Goal: Transaction & Acquisition: Subscribe to service/newsletter

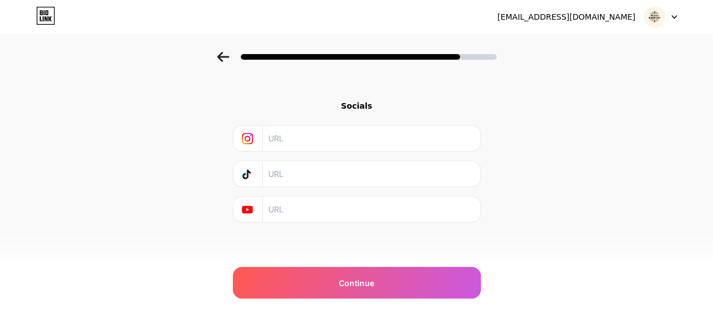
scroll to position [248, 0]
click at [310, 136] on input "text" at bounding box center [370, 138] width 205 height 25
paste input "[URL][DOMAIN_NAME]"
type input "[URL][DOMAIN_NAME]"
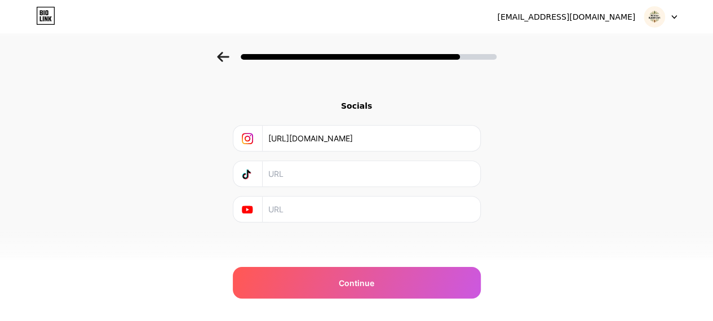
scroll to position [0, 0]
click at [362, 170] on input "text" at bounding box center [370, 173] width 205 height 25
paste input "[URL][DOMAIN_NAME][DOMAIN_NAME]"
type input "[URL][DOMAIN_NAME][DOMAIN_NAME]"
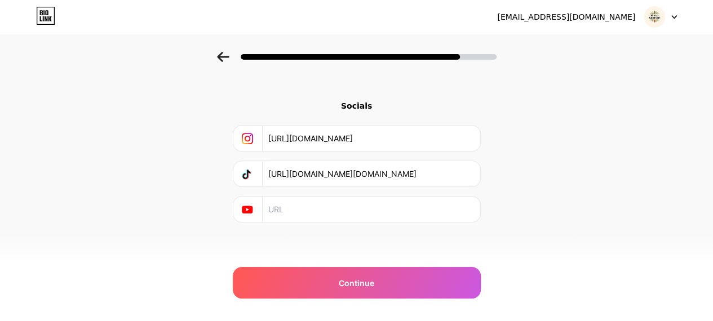
scroll to position [0, 0]
click at [376, 202] on input "text" at bounding box center [370, 209] width 205 height 25
paste input "[URL][DOMAIN_NAME]"
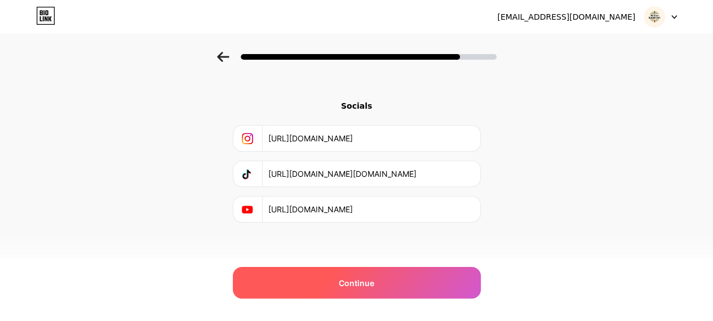
type input "[URL][DOMAIN_NAME]"
click at [359, 286] on span "Continue" at bounding box center [357, 283] width 36 height 12
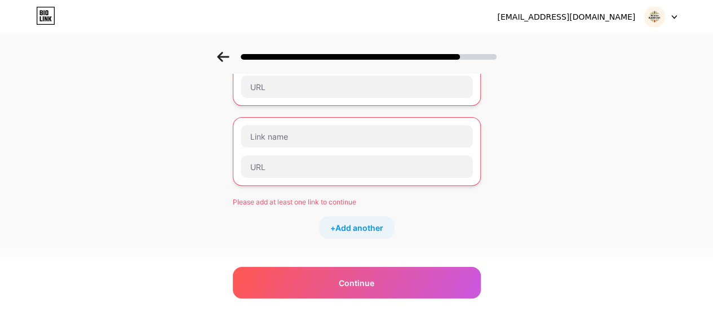
scroll to position [107, 0]
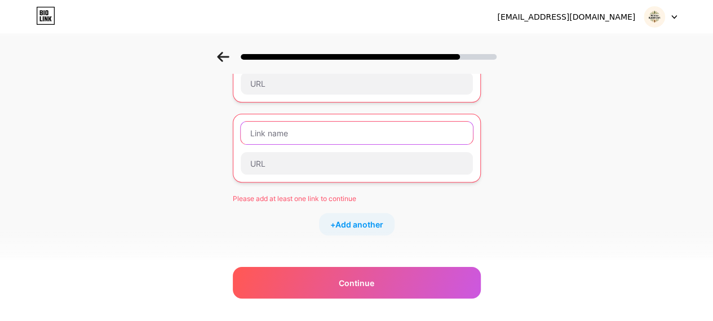
click at [368, 131] on input "text" at bounding box center [357, 133] width 232 height 23
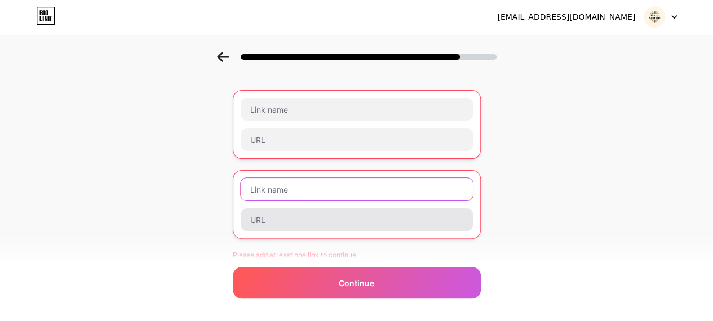
scroll to position [38, 0]
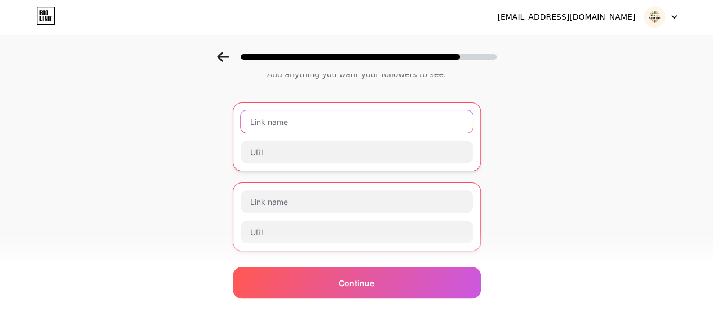
click at [314, 122] on input "text" at bounding box center [357, 122] width 232 height 23
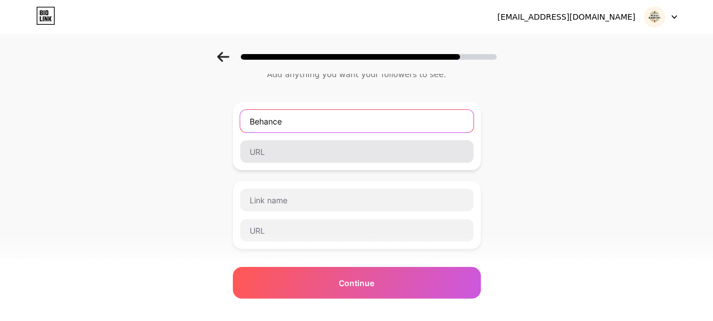
type input "Behance"
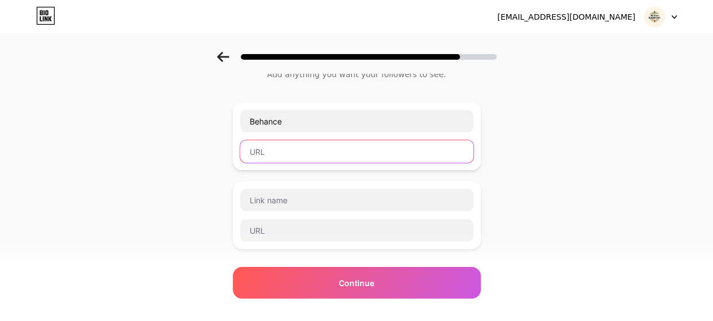
click at [288, 161] on input "text" at bounding box center [357, 151] width 234 height 23
paste input "[URL][DOMAIN_NAME]"
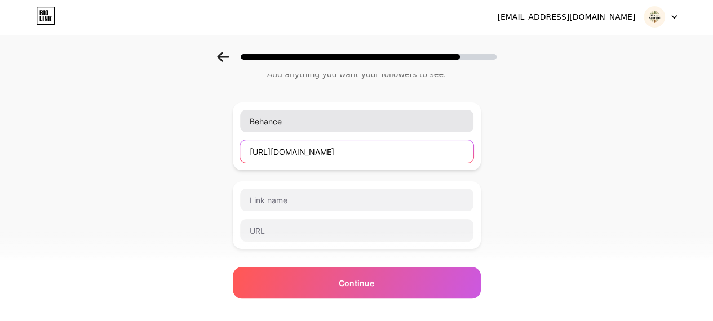
type input "[URL][DOMAIN_NAME]"
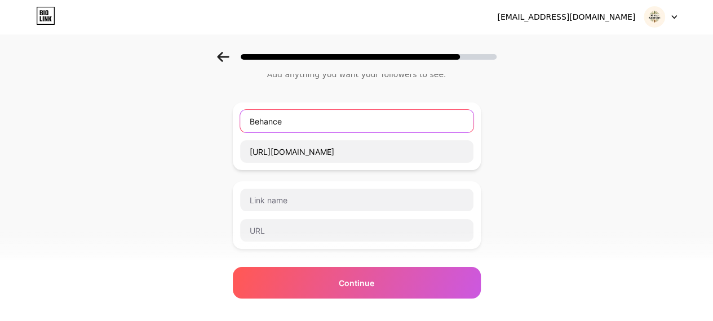
click at [254, 124] on input "Behance" at bounding box center [357, 121] width 234 height 23
click at [324, 116] on input "Behance" at bounding box center [357, 121] width 234 height 23
click at [298, 124] on input "Behance (AI Portfolio)" at bounding box center [357, 121] width 234 height 23
click at [303, 121] on input "Behance (AI Ilustrator Portfolio)" at bounding box center [357, 121] width 234 height 23
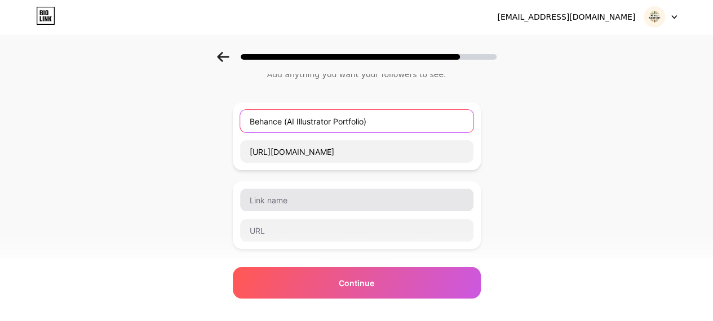
type input "Behance (AI Illustrator Portfolio)"
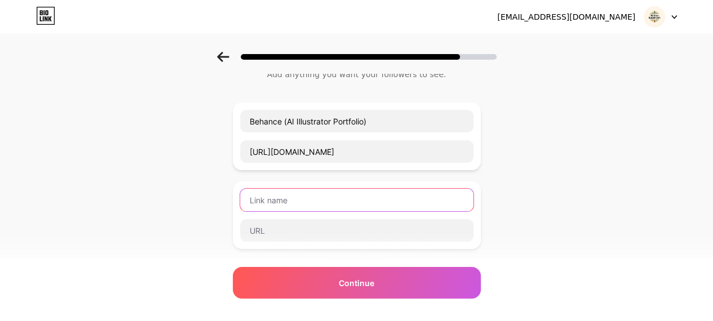
click at [307, 192] on input "text" at bounding box center [357, 200] width 234 height 23
type input "Flickr"
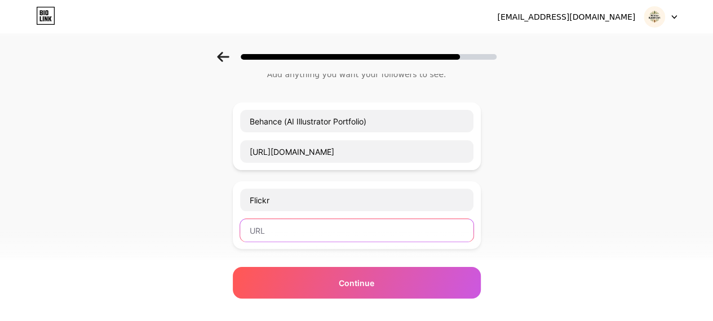
click at [328, 234] on input "text" at bounding box center [357, 230] width 234 height 23
paste input "[URL][DOMAIN_NAME]"
type input "[URL][DOMAIN_NAME]"
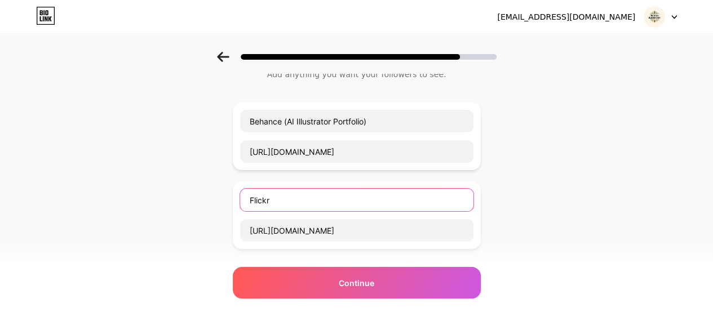
click at [291, 202] on input "Flickr" at bounding box center [357, 200] width 234 height 23
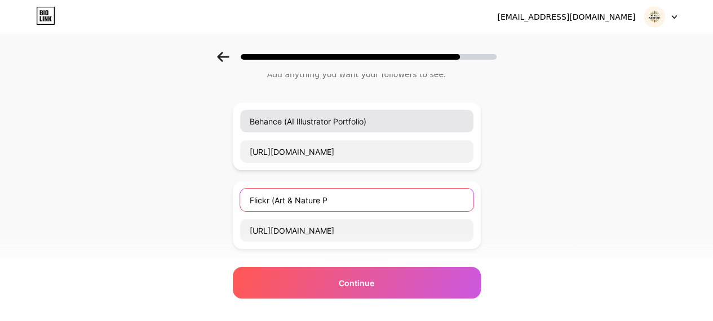
type input "Flickr (Art & Nature P"
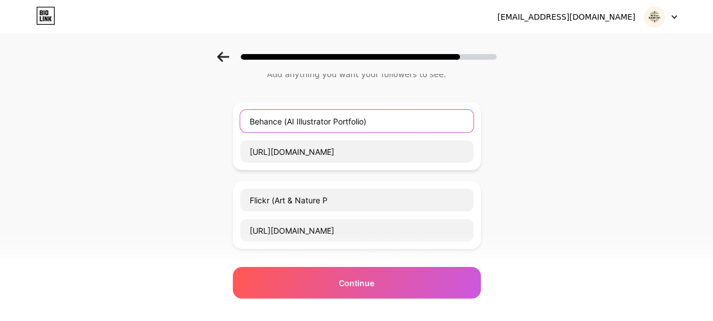
click at [337, 120] on input "Behance (AI Illustrator Portfolio)" at bounding box center [357, 121] width 234 height 23
click at [371, 122] on input "Behance (AI Illustrator Portfolio)" at bounding box center [357, 121] width 234 height 23
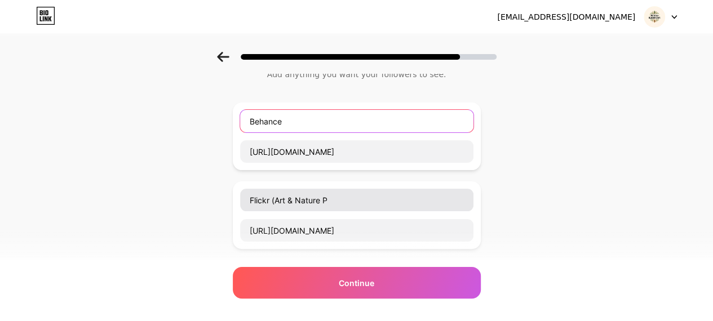
type input "Behance"
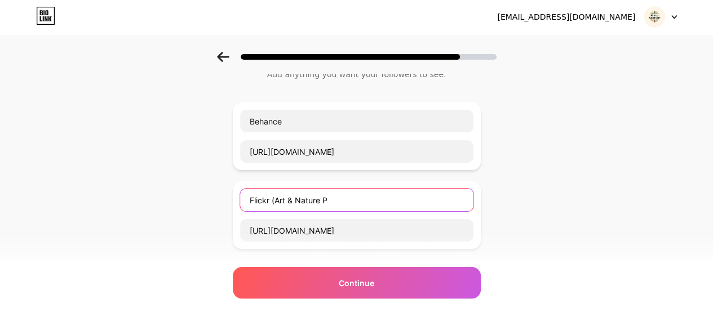
click at [342, 202] on input "Flickr (Art & Nature P" at bounding box center [357, 200] width 234 height 23
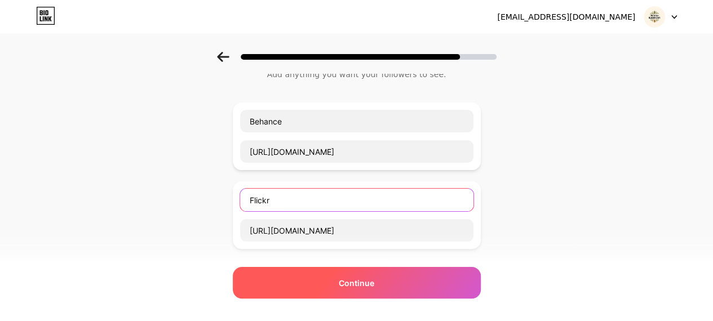
type input "Flickr"
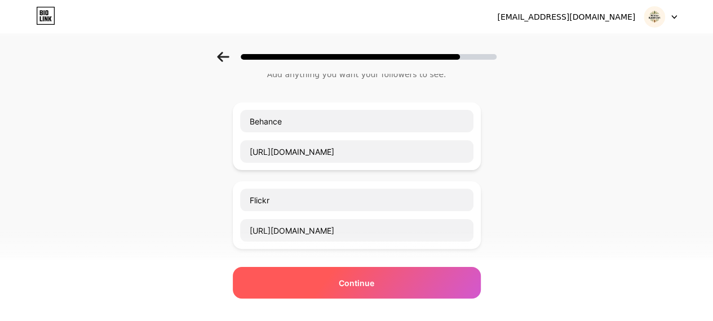
click at [321, 280] on div "Continue" at bounding box center [357, 283] width 248 height 32
click at [342, 279] on div "Continue" at bounding box center [357, 283] width 248 height 32
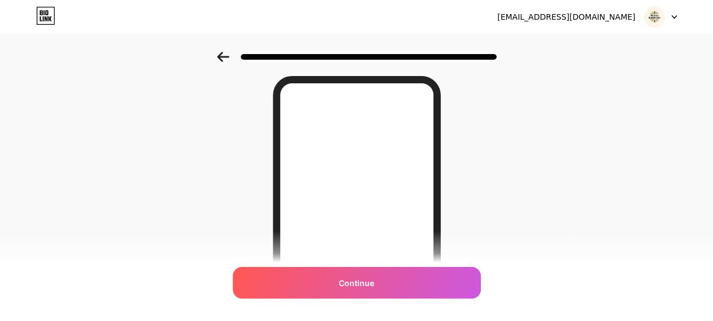
scroll to position [37, 0]
click at [225, 55] on icon at bounding box center [223, 57] width 12 height 10
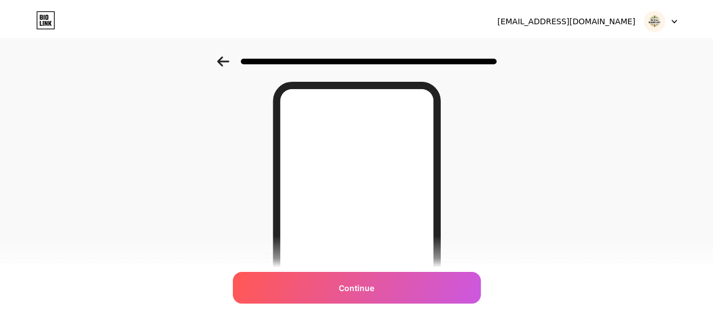
scroll to position [0, 0]
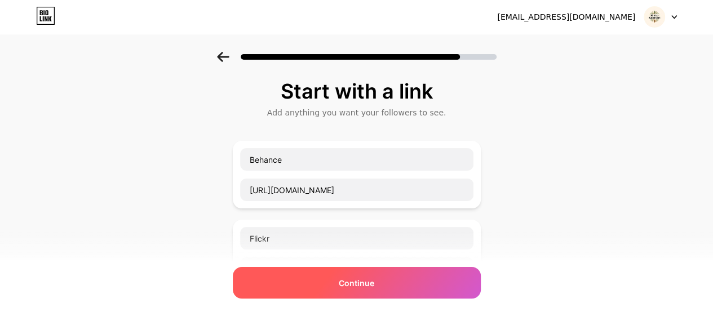
click at [311, 286] on div "Continue" at bounding box center [357, 283] width 248 height 32
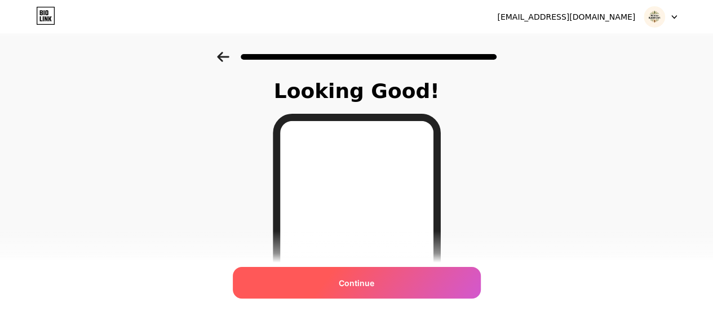
click at [339, 268] on div "Continue" at bounding box center [357, 283] width 248 height 32
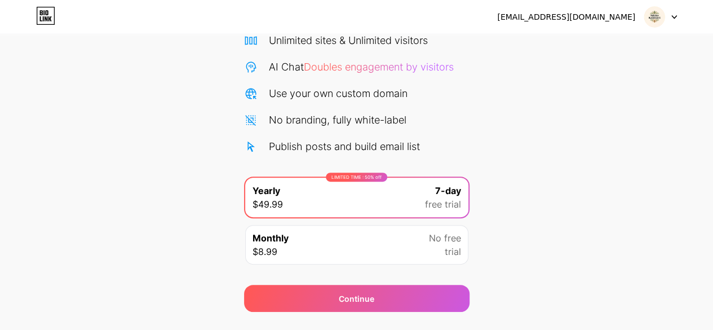
scroll to position [123, 0]
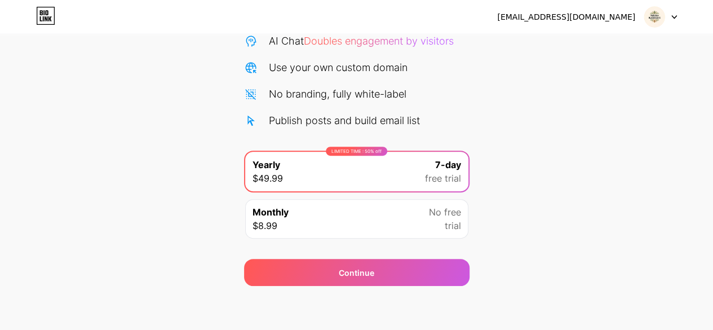
click at [267, 225] on span "$8.99" at bounding box center [265, 226] width 25 height 14
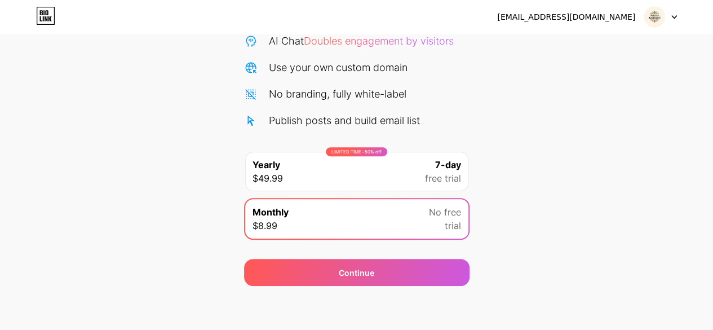
click at [273, 175] on span "$49.99" at bounding box center [268, 178] width 30 height 14
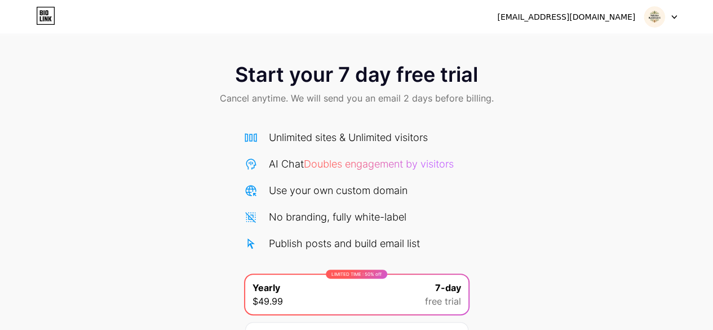
click at [675, 20] on div at bounding box center [661, 17] width 33 height 20
click at [578, 113] on div "Start your 7 day free trial Cancel anytime. We will send you an email 2 days be…" at bounding box center [356, 85] width 713 height 67
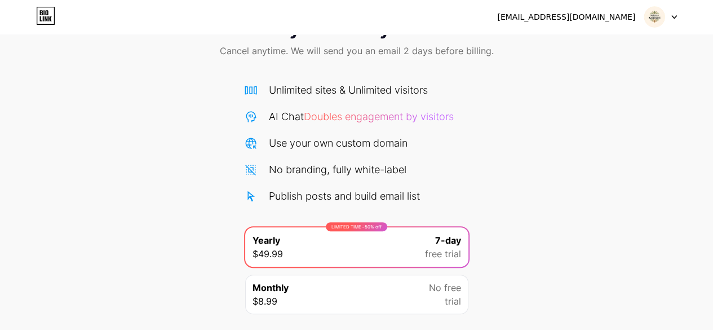
scroll to position [123, 0]
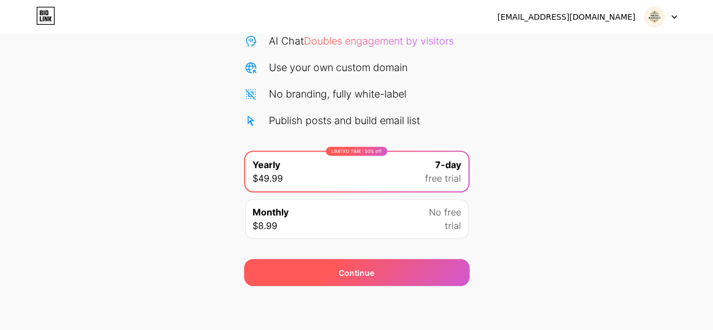
click at [359, 267] on div "Continue" at bounding box center [357, 273] width 36 height 12
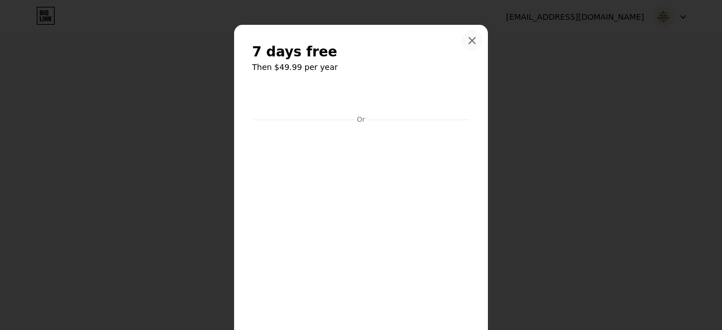
click at [468, 39] on icon at bounding box center [472, 40] width 9 height 9
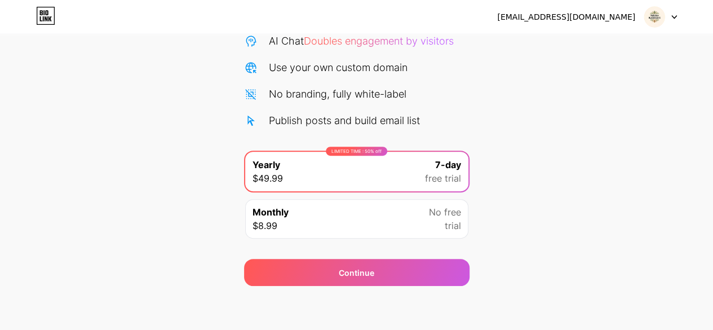
click at [613, 214] on div "Start your 7 day free trial Cancel anytime. We will send you an email 2 days be…" at bounding box center [356, 107] width 713 height 357
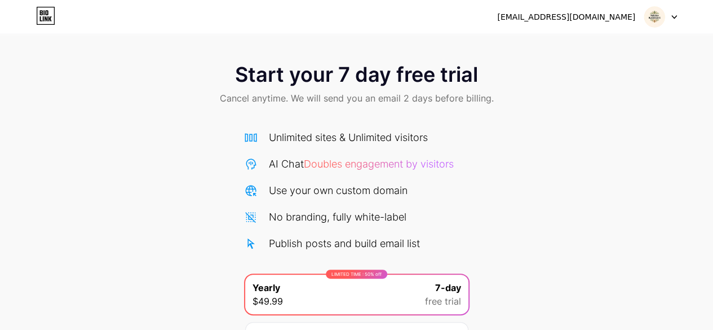
click at [672, 56] on div "Start your 7 day free trial Cancel anytime. We will send you an email 2 days be…" at bounding box center [356, 85] width 713 height 67
drag, startPoint x: 37, startPoint y: 36, endPoint x: 110, endPoint y: 140, distance: 127.5
click at [110, 140] on div "Start your 7 day free trial Cancel anytime. We will send you an email 2 days be…" at bounding box center [356, 204] width 713 height 409
click at [110, 140] on div "Start your 7 day free trial Cancel anytime. We will send you an email 2 days be…" at bounding box center [356, 230] width 713 height 357
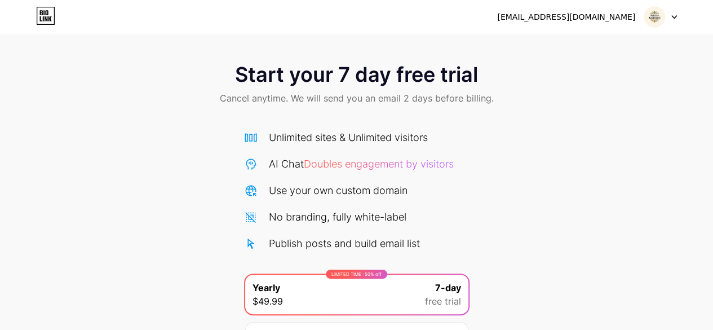
scroll to position [123, 0]
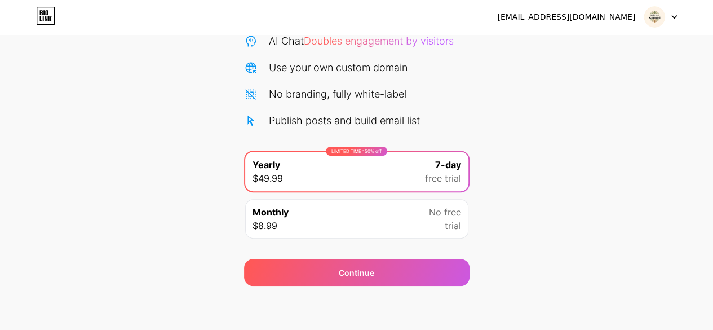
click at [88, 279] on div "Start your 7 day free trial Cancel anytime. We will send you an email 2 days be…" at bounding box center [356, 107] width 713 height 357
click at [290, 245] on div "Continue" at bounding box center [357, 265] width 226 height 41
click at [362, 218] on div "Monthly $8.99 No free trial" at bounding box center [356, 218] width 223 height 39
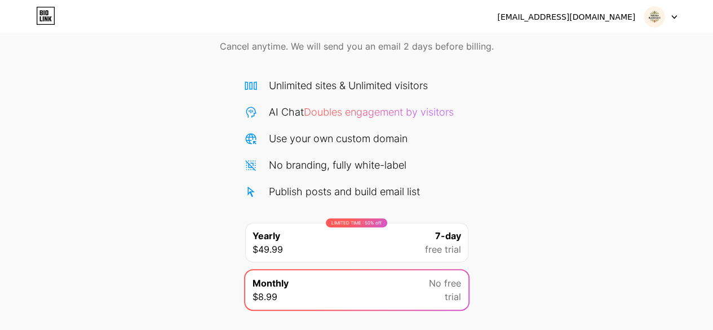
scroll to position [51, 0]
click at [407, 113] on span "Doubles engagement by visitors" at bounding box center [379, 113] width 150 height 12
click at [672, 17] on icon at bounding box center [675, 17] width 6 height 4
click at [592, 50] on li "Logout" at bounding box center [607, 46] width 140 height 30
click at [565, 43] on li "Logout" at bounding box center [607, 46] width 140 height 30
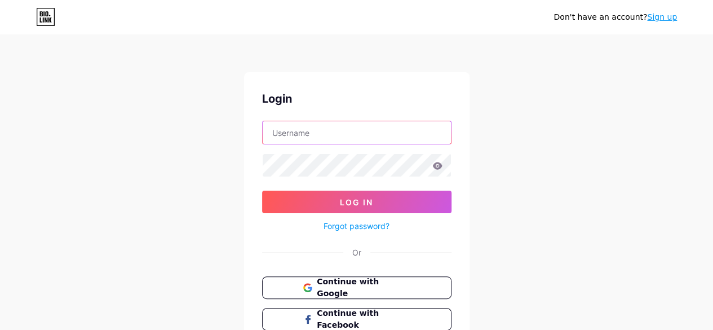
type input "[EMAIL_ADDRESS][DOMAIN_NAME]"
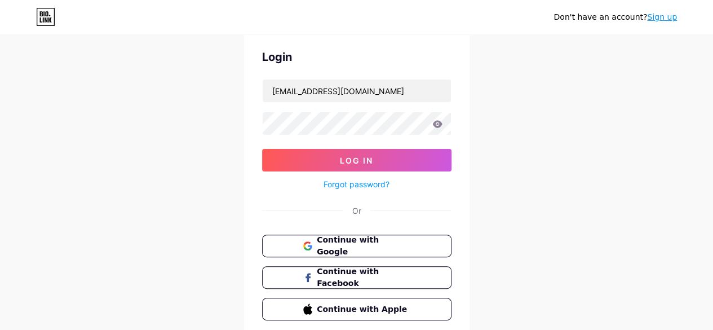
scroll to position [34, 0]
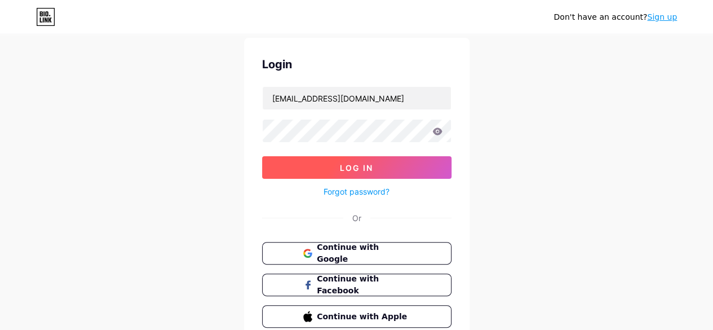
click at [399, 170] on button "Log In" at bounding box center [357, 167] width 190 height 23
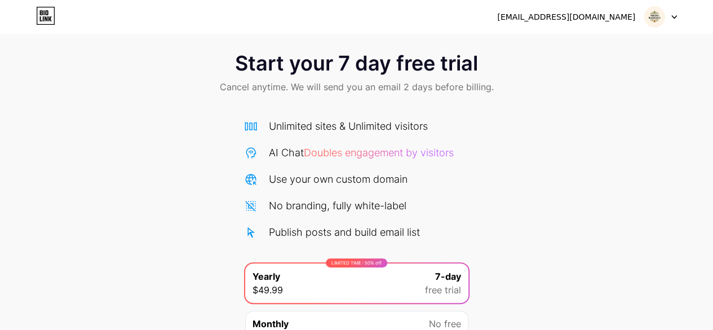
scroll to position [8, 0]
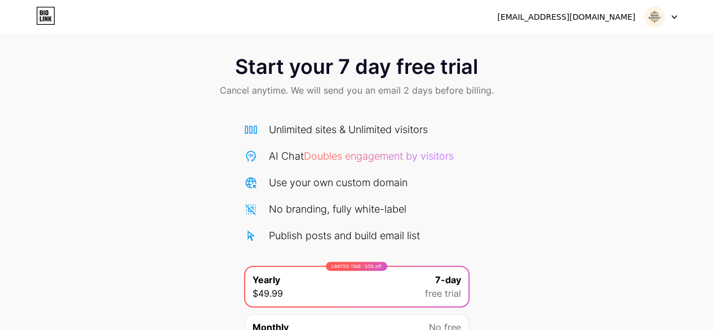
click at [37, 12] on icon at bounding box center [45, 15] width 17 height 17
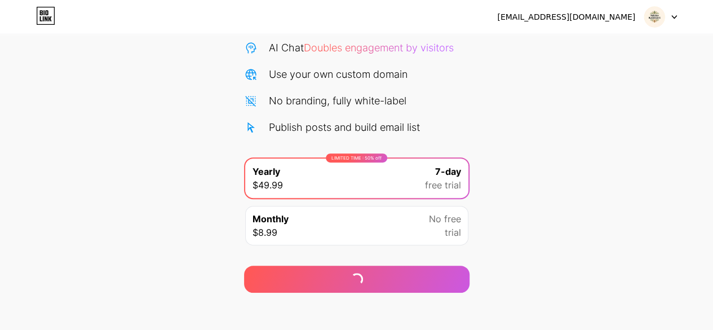
scroll to position [123, 0]
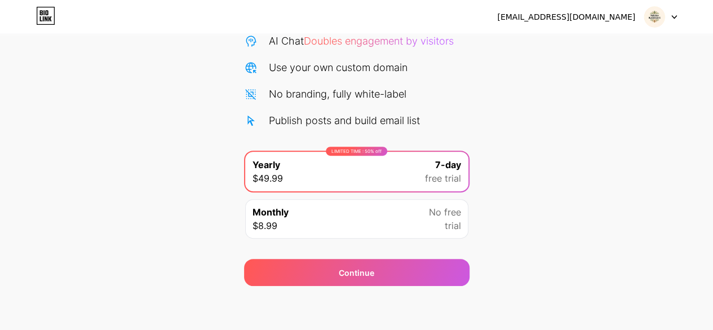
click at [302, 210] on div "Monthly $8.99 No free trial" at bounding box center [356, 218] width 223 height 39
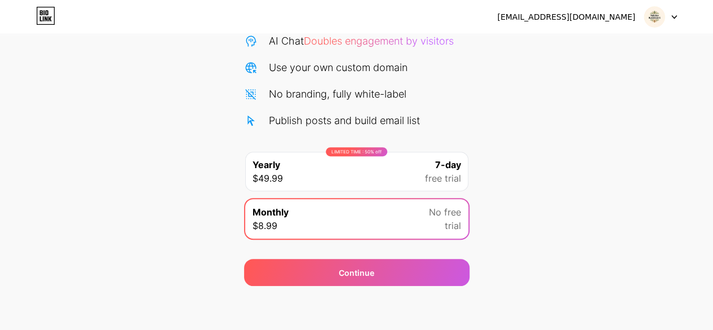
click at [293, 257] on div "Continue" at bounding box center [357, 265] width 226 height 41
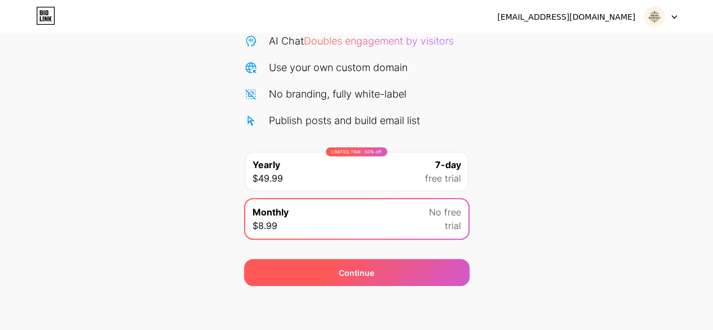
click at [300, 271] on div "Continue" at bounding box center [357, 272] width 226 height 27
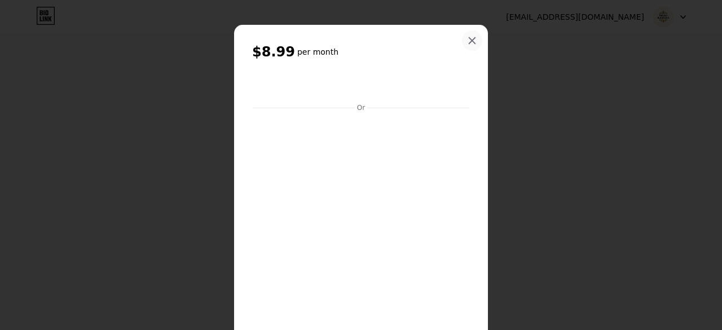
click at [468, 41] on icon at bounding box center [472, 40] width 9 height 9
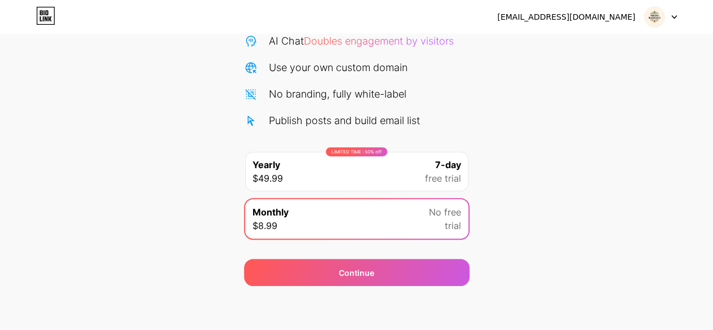
click at [667, 20] on div at bounding box center [661, 17] width 33 height 20
click at [557, 42] on li "Logout" at bounding box center [607, 46] width 140 height 30
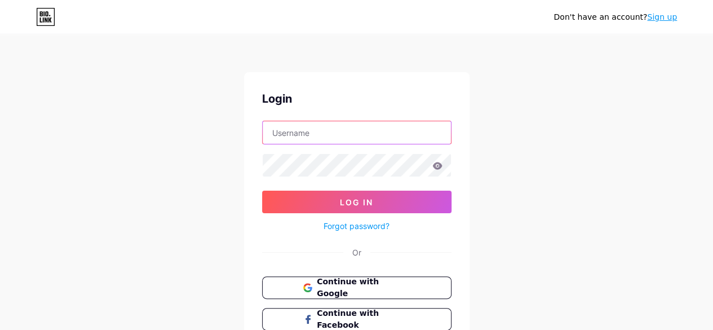
type input "[EMAIL_ADDRESS][DOMAIN_NAME]"
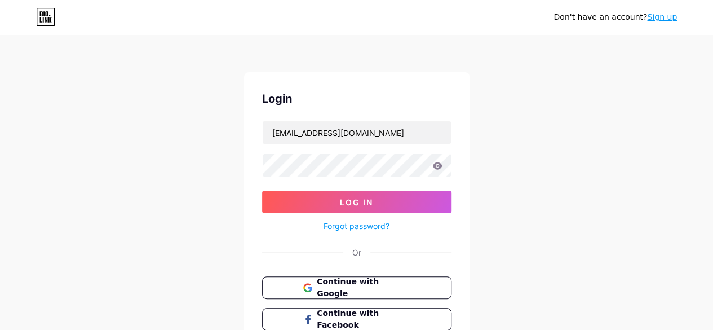
scroll to position [84, 0]
